Goal: Obtain resource: Download file/media

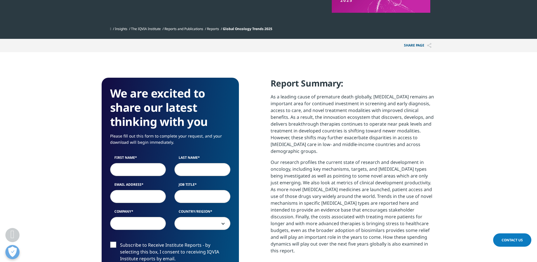
scroll to position [170, 0]
click at [124, 167] on input "First Name" at bounding box center [138, 169] width 56 height 13
type input "[PERSON_NAME]"
type input "Shih"
type input "[EMAIL_ADDRESS][DOMAIN_NAME]"
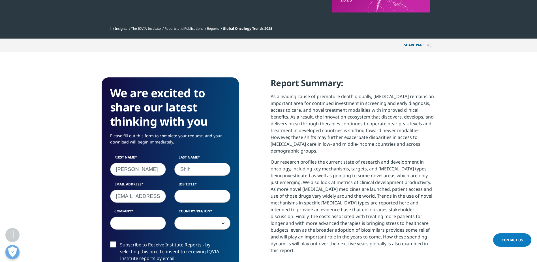
type input "Revolution Medicines"
select select "[GEOGRAPHIC_DATA]"
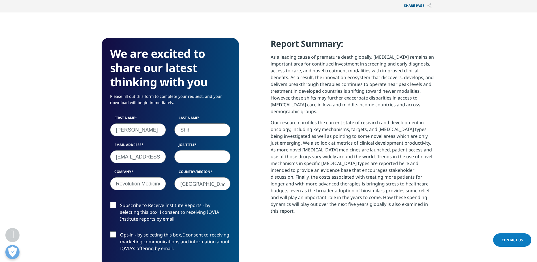
scroll to position [210, 0]
click at [184, 161] on input "Job Title" at bounding box center [203, 156] width 56 height 13
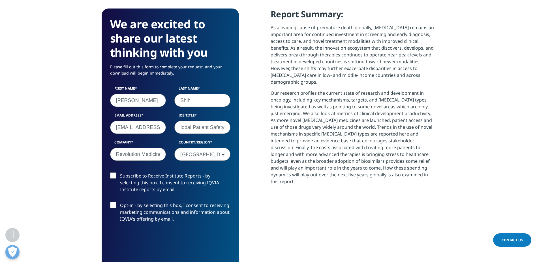
scroll to position [239, 0]
type input "SVP Global Patient Safety"
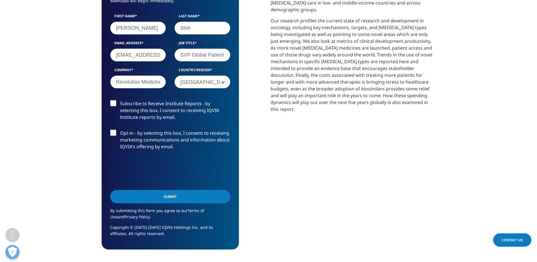
scroll to position [312, 0]
click at [171, 194] on input "Submit" at bounding box center [170, 196] width 120 height 13
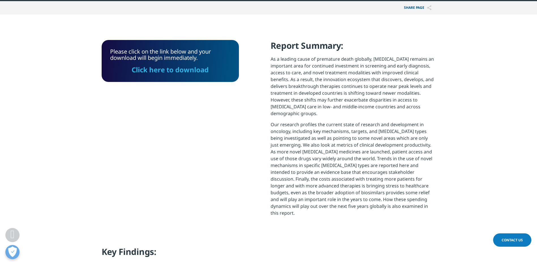
scroll to position [197, 0]
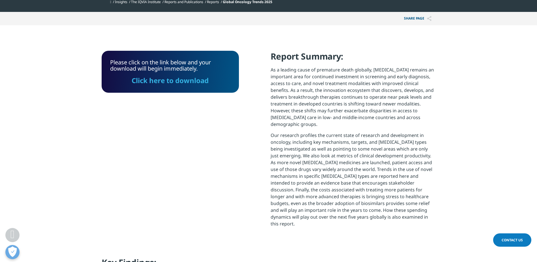
click at [173, 79] on link "Click here to download" at bounding box center [170, 80] width 77 height 9
